Goal: Find specific page/section: Find specific page/section

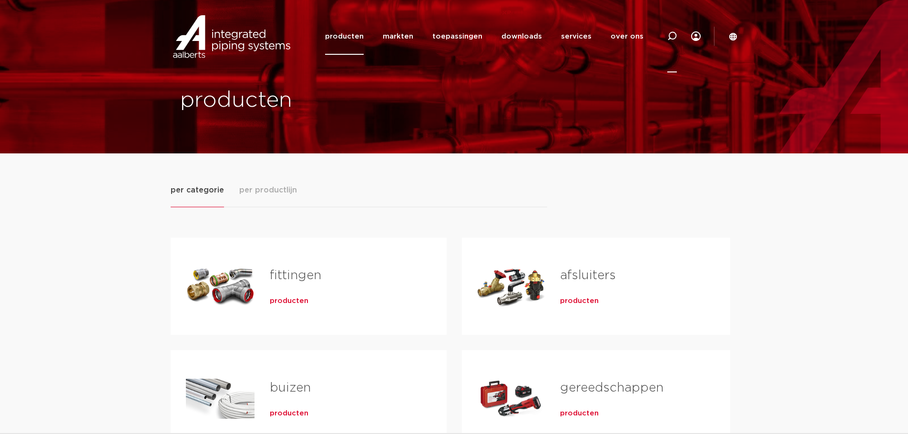
click at [672, 37] on icon at bounding box center [673, 36] width 10 height 10
paste input "6206849"
type input "6206849"
click button "Zoeken" at bounding box center [0, 0] width 0 height 0
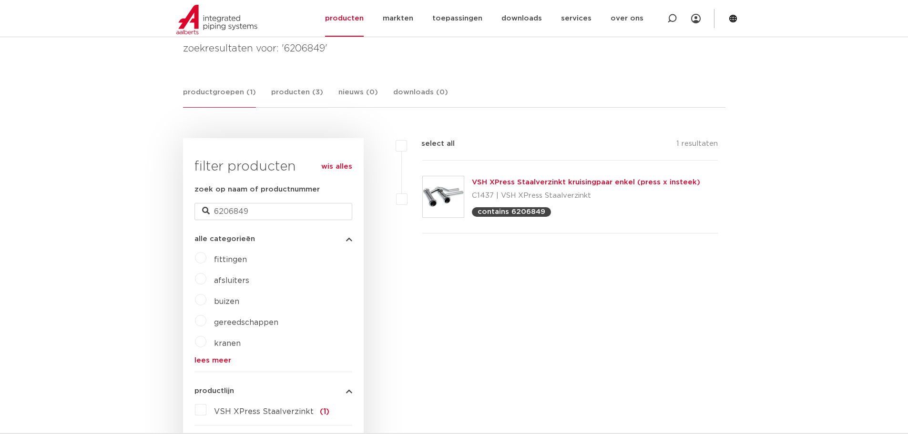
click at [491, 304] on div "filters select all 1 resultaten VSH XPress Staalverzinkt kruisingpaar enkel (pr…" at bounding box center [545, 385] width 362 height 494
